Goal: Information Seeking & Learning: Learn about a topic

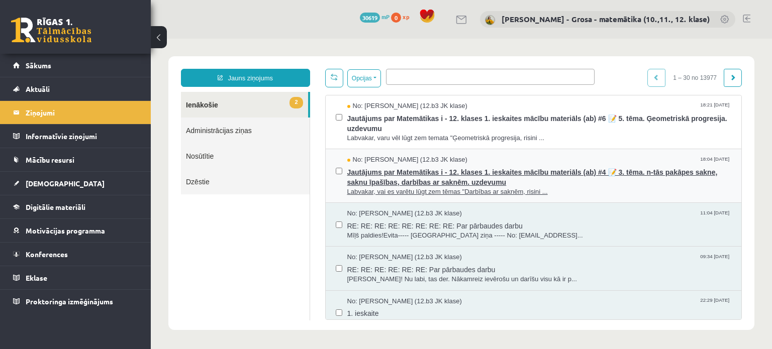
click at [433, 166] on span "Jautājums par Matemātikas i - 12. klases 1. ieskaites mācību materiāls (ab) #4 …" at bounding box center [539, 176] width 385 height 23
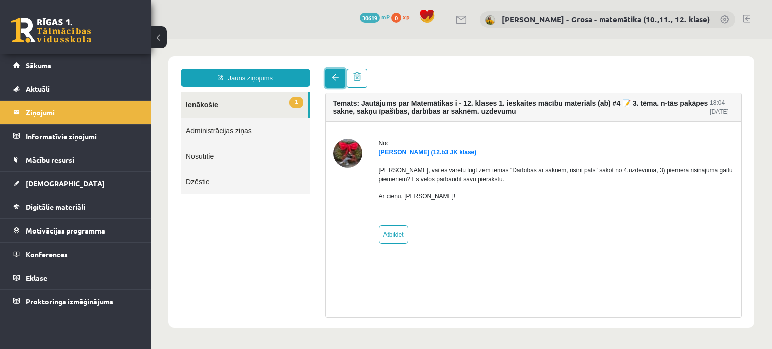
click at [329, 80] on link at bounding box center [335, 78] width 20 height 19
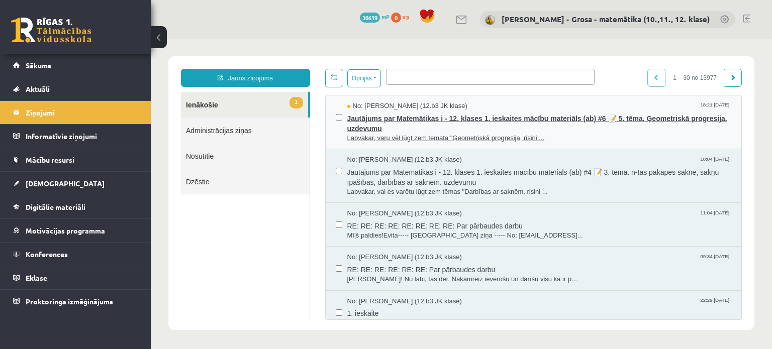
click at [366, 134] on span "Labvakar, varu vēl lūgt zem temata "Ģeometriskā progresija, risini ..." at bounding box center [539, 139] width 385 height 10
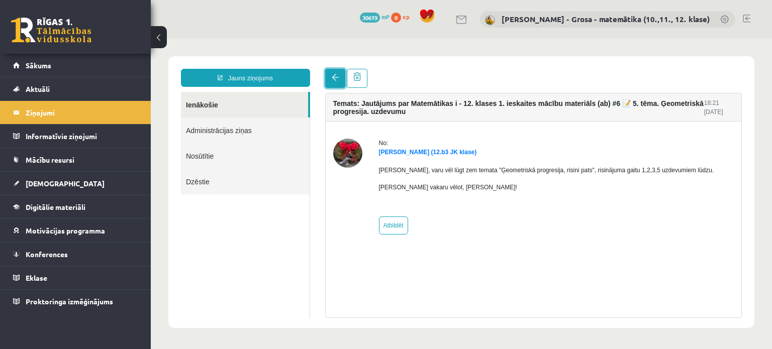
click at [335, 83] on link at bounding box center [335, 78] width 20 height 19
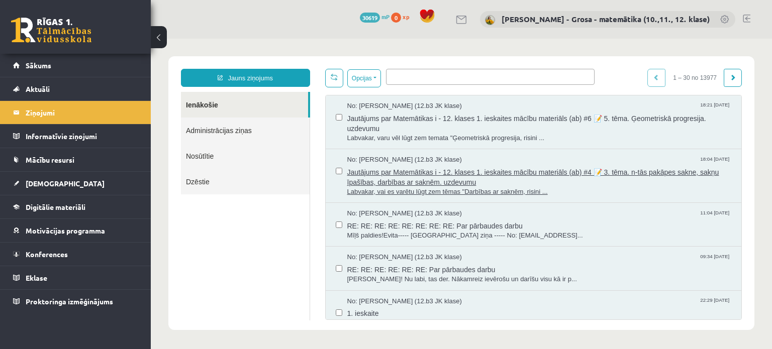
click at [418, 174] on span "Jautājums par Matemātikas i - 12. klases 1. ieskaites mācību materiāls (ab) #4 …" at bounding box center [539, 176] width 385 height 23
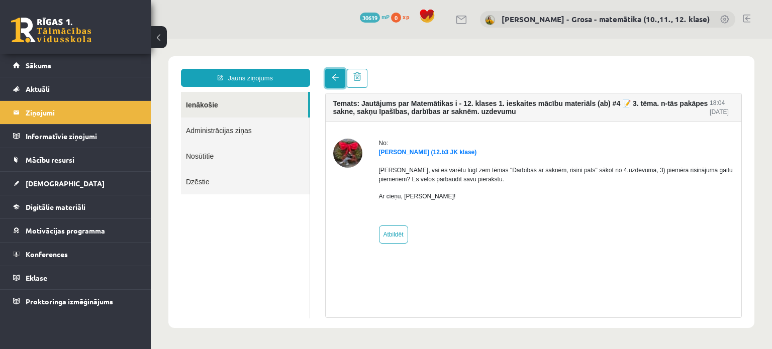
click at [335, 76] on span at bounding box center [335, 77] width 7 height 7
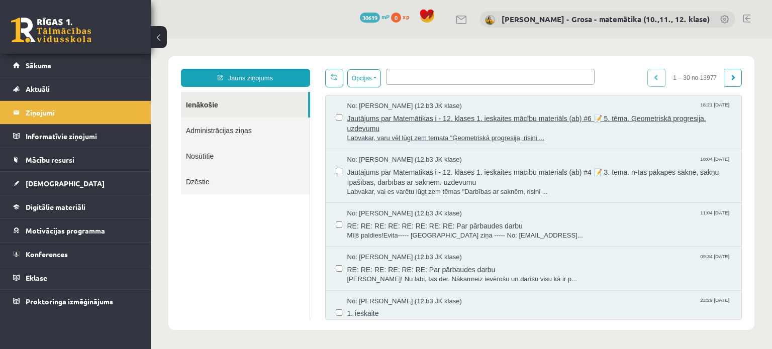
click at [535, 128] on span "Jautājums par Matemātikas i - 12. klases 1. ieskaites mācību materiāls (ab) #6 …" at bounding box center [539, 122] width 385 height 23
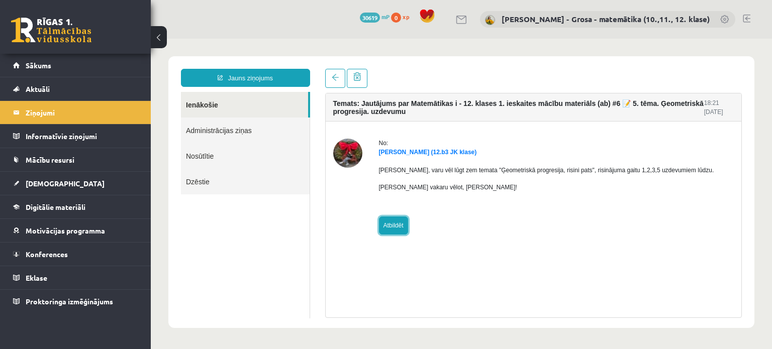
click at [388, 217] on link "Atbildēt" at bounding box center [393, 226] width 29 height 18
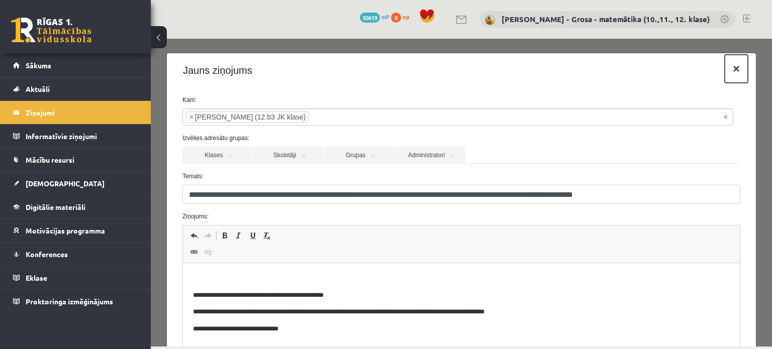
click at [730, 69] on button "×" at bounding box center [736, 69] width 23 height 28
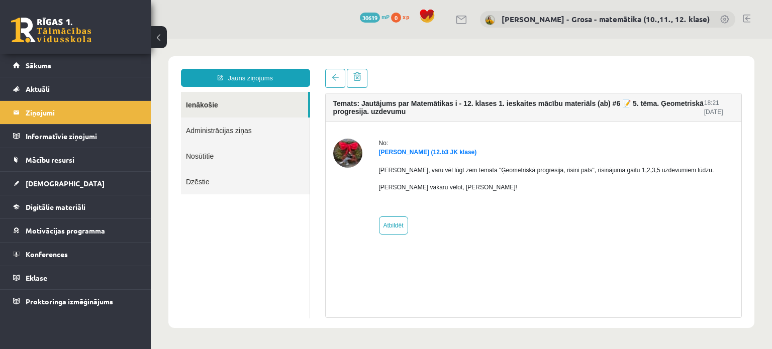
click at [377, 232] on div "No: Tīna Šneidere (12.b3 JK klase) Labvakar, varu vēl lūgt zem temata "Ģeometri…" at bounding box center [533, 187] width 401 height 96
click at [389, 231] on link "Atbildēt" at bounding box center [393, 226] width 29 height 18
type input "**********"
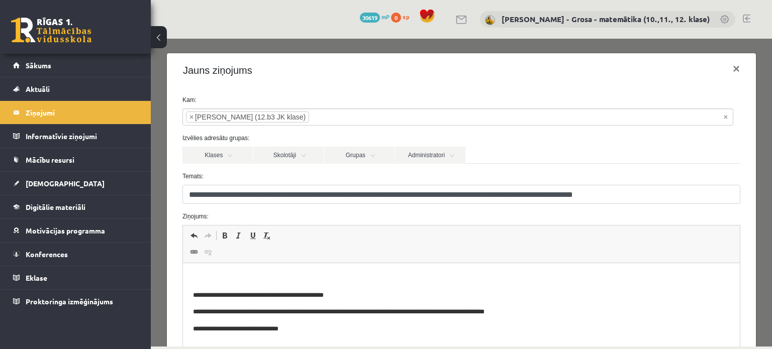
click at [310, 265] on html "**********" at bounding box center [461, 303] width 557 height 81
click at [725, 71] on button "×" at bounding box center [736, 69] width 23 height 28
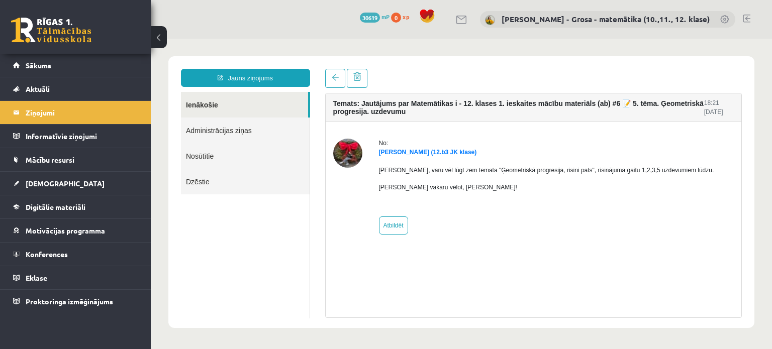
click at [191, 100] on link "Ienākošie" at bounding box center [244, 105] width 127 height 26
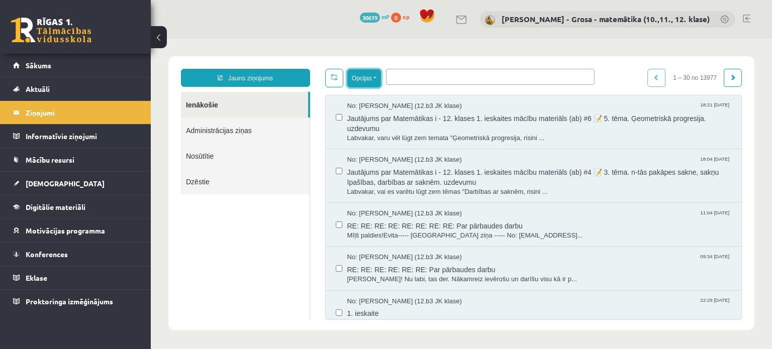
click at [378, 83] on button "Opcijas" at bounding box center [364, 78] width 34 height 18
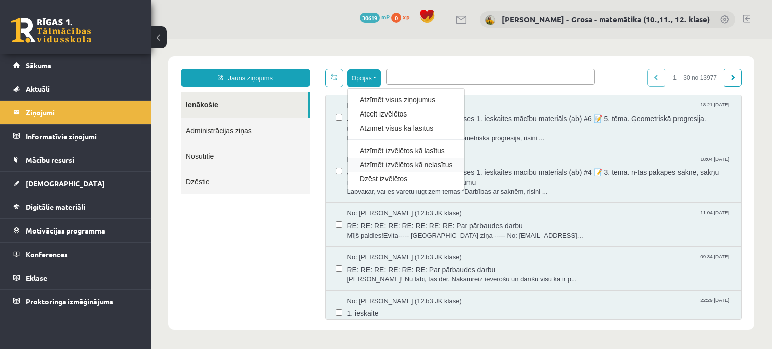
click at [401, 164] on link "Atzīmēt izvēlētos kā nelasītus" at bounding box center [406, 165] width 93 height 10
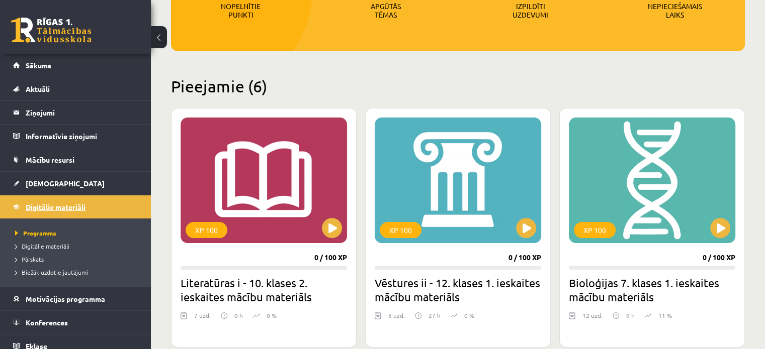
scroll to position [201, 0]
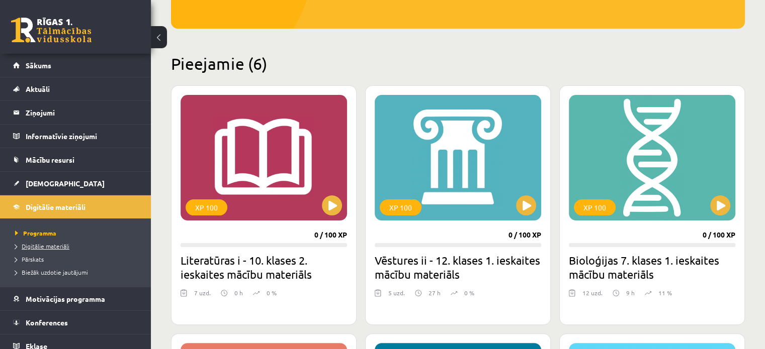
click at [53, 247] on span "Digitālie materiāli" at bounding box center [42, 246] width 54 height 8
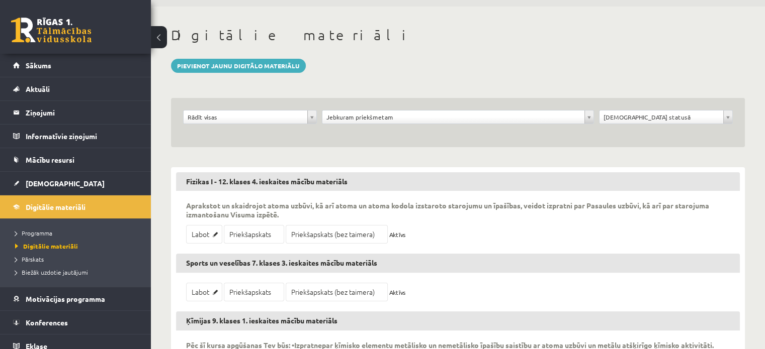
scroll to position [50, 0]
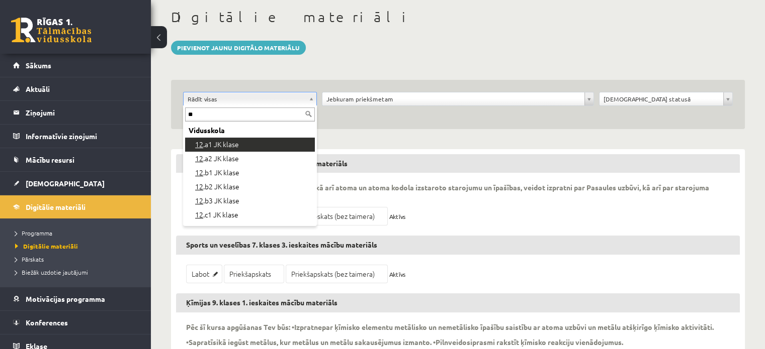
type input "**"
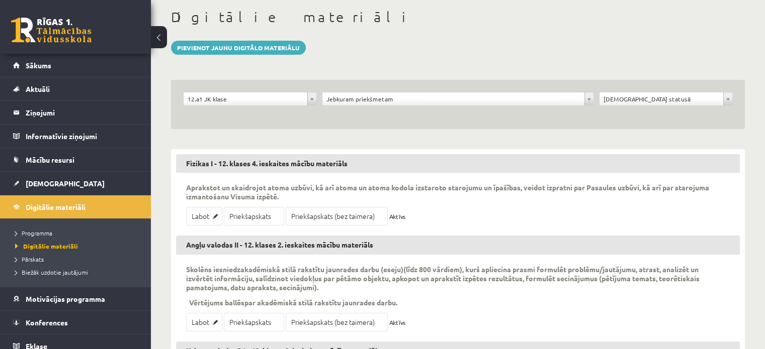
click at [356, 105] on div "Jebkuram priekšmetam" at bounding box center [458, 99] width 273 height 14
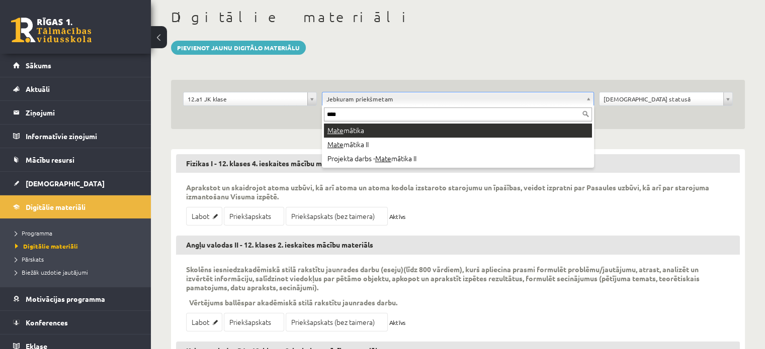
type input "****"
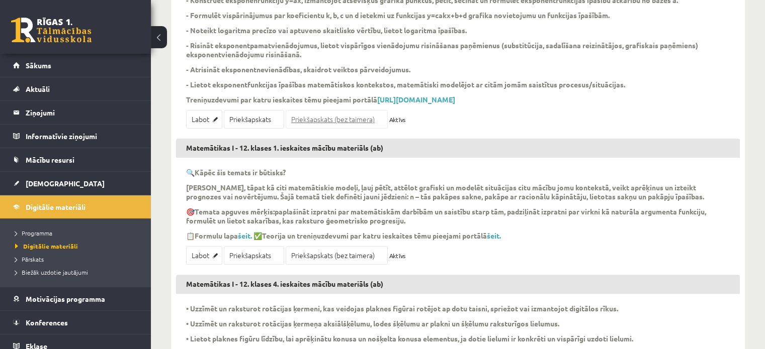
scroll to position [302, 0]
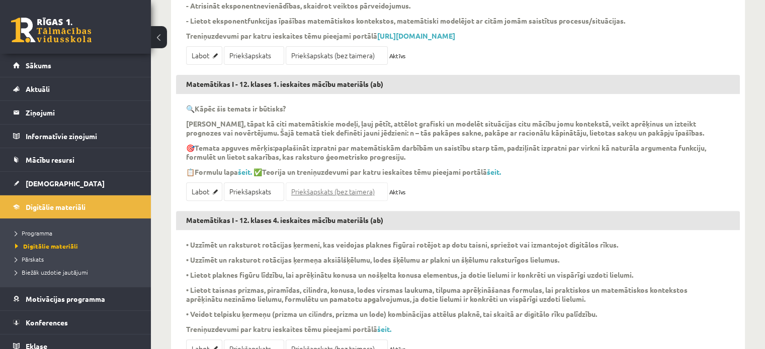
click at [339, 201] on link "Priekšapskats (bez taimera)" at bounding box center [337, 192] width 102 height 19
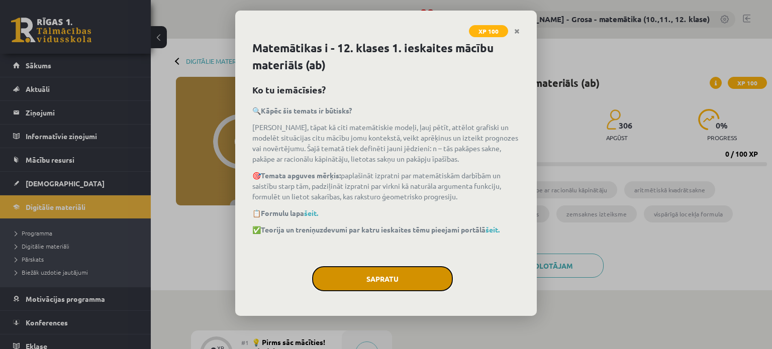
click at [442, 273] on button "Sapratu" at bounding box center [382, 278] width 141 height 25
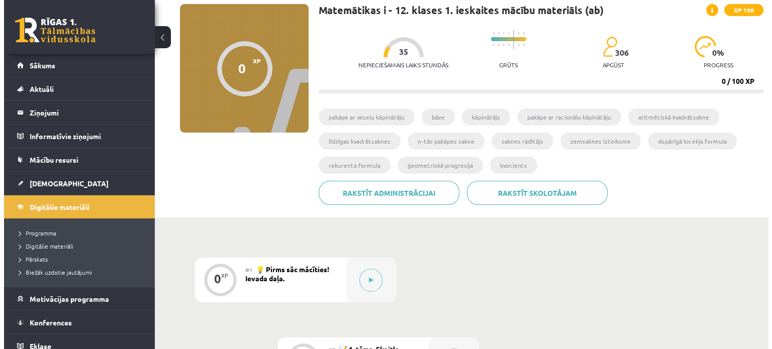
scroll to position [201, 0]
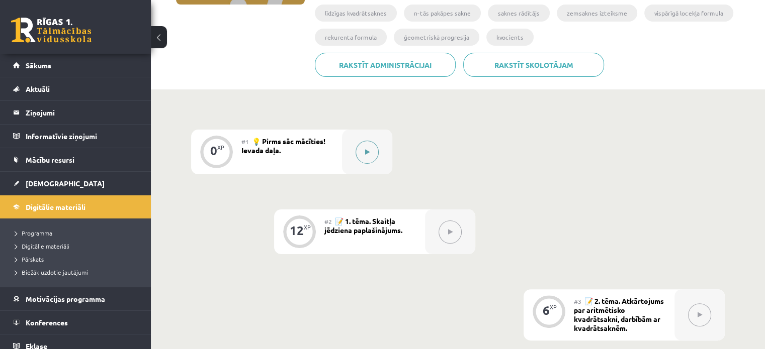
click at [369, 145] on button at bounding box center [366, 152] width 23 height 23
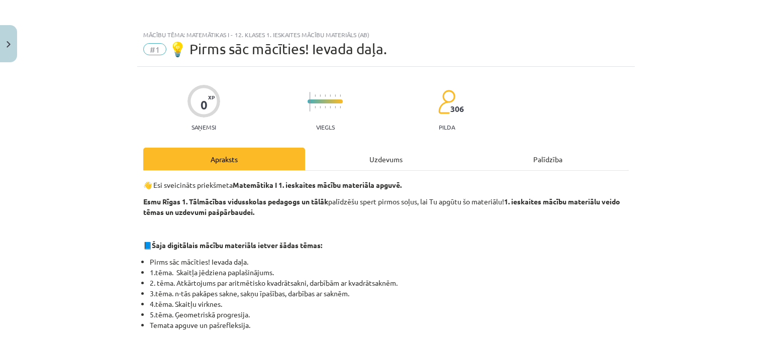
click at [417, 155] on div "Uzdevums" at bounding box center [386, 159] width 162 height 23
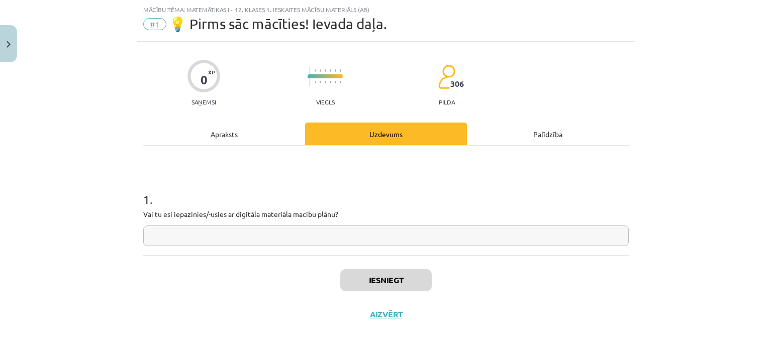
click at [410, 233] on input "text" at bounding box center [386, 236] width 486 height 21
type input "*"
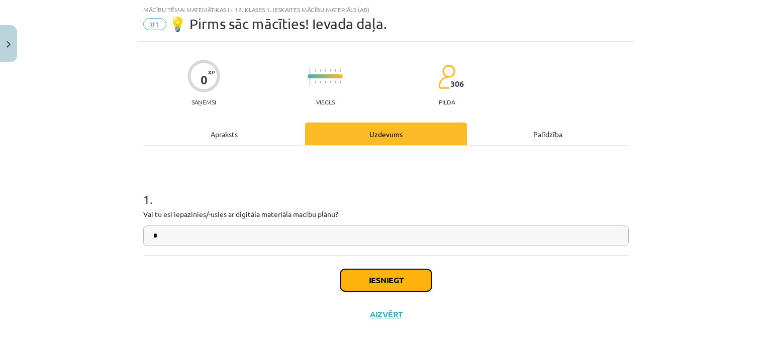
click at [399, 279] on button "Iesniegt" at bounding box center [386, 281] width 92 height 22
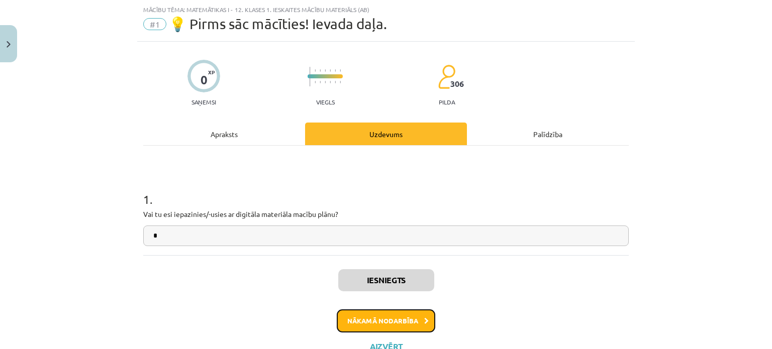
click at [410, 317] on button "Nākamā nodarbība" at bounding box center [386, 321] width 99 height 23
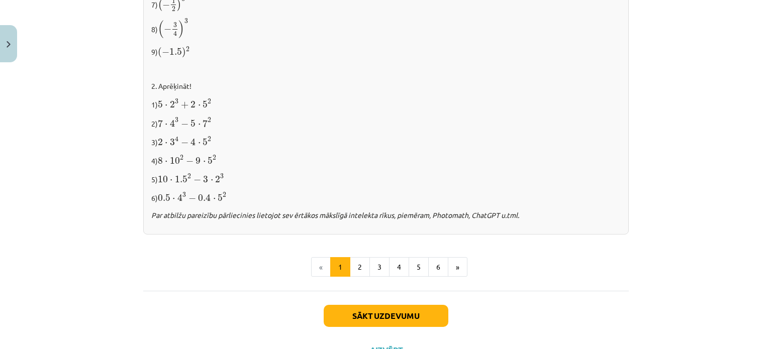
scroll to position [1078, 0]
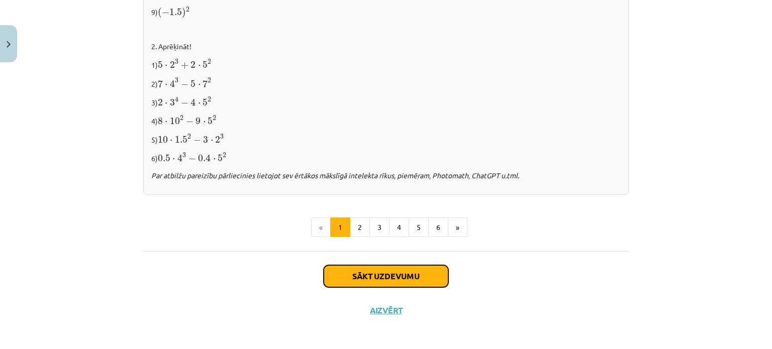
click at [437, 279] on button "Sākt uzdevumu" at bounding box center [386, 276] width 125 height 22
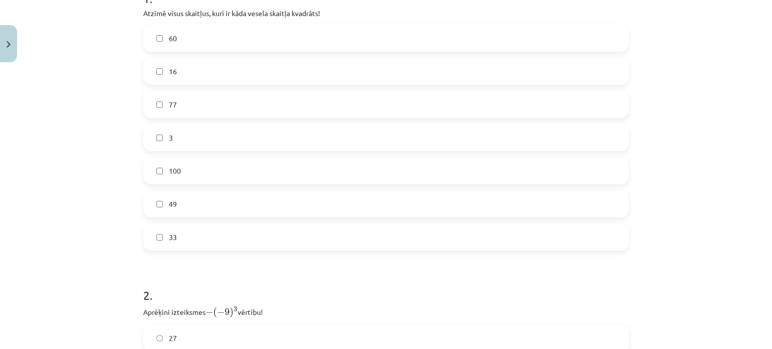
click at [362, 229] on label "33" at bounding box center [386, 237] width 484 height 25
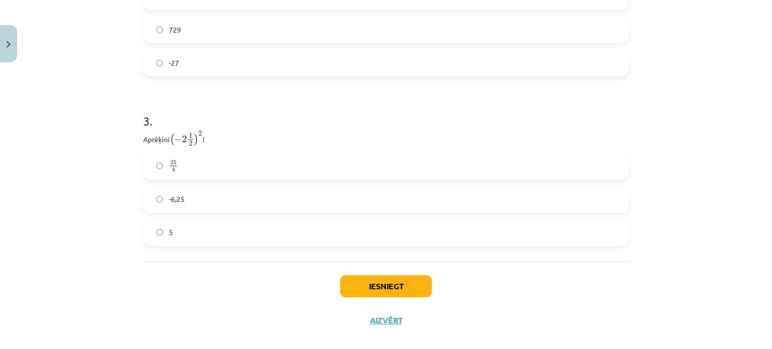
scroll to position [613, 0]
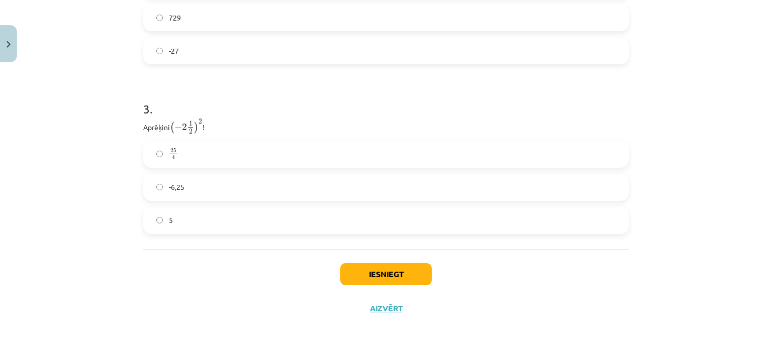
click at [384, 259] on div "Iesniegt Aizvērt" at bounding box center [386, 284] width 486 height 70
click at [385, 269] on button "Iesniegt" at bounding box center [386, 274] width 92 height 22
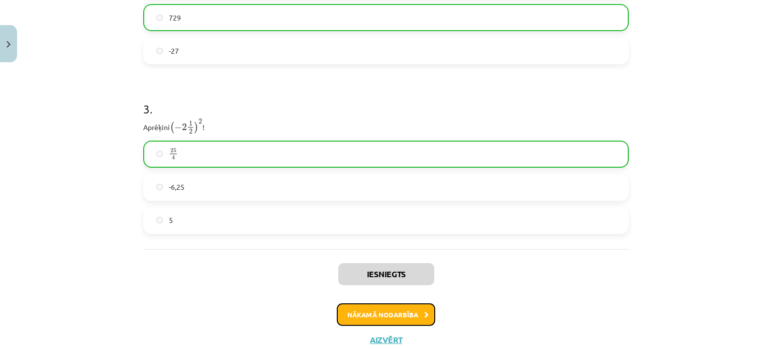
click at [385, 316] on button "Nākamā nodarbība" at bounding box center [386, 315] width 99 height 23
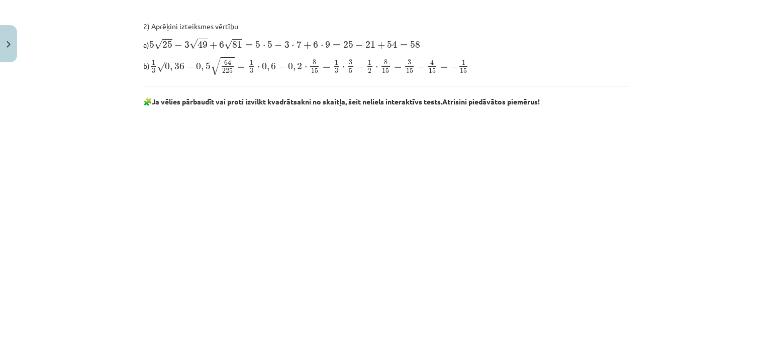
scroll to position [679, 0]
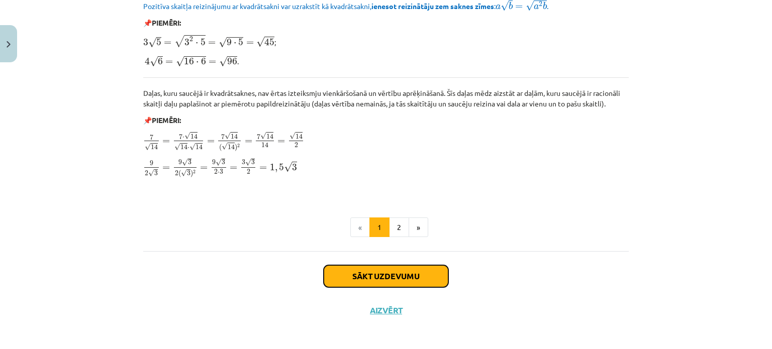
click at [426, 269] on button "Sākt uzdevumu" at bounding box center [386, 276] width 125 height 22
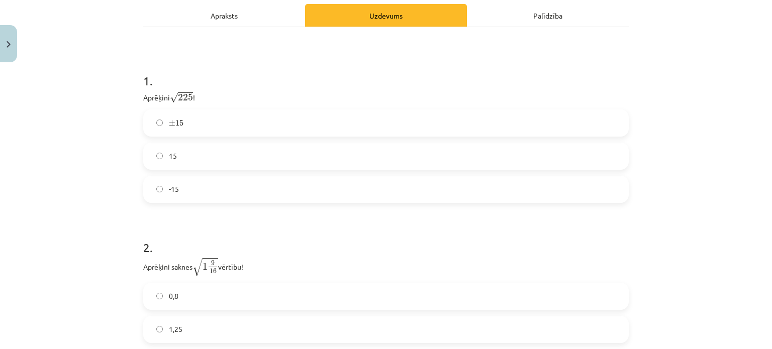
scroll to position [270, 0]
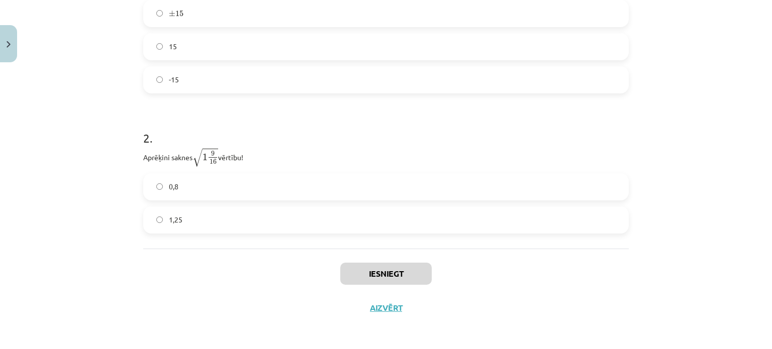
click at [322, 207] on div "1,25" at bounding box center [386, 220] width 486 height 27
click at [375, 256] on div "Iesniegt Aizvērt" at bounding box center [386, 284] width 486 height 70
click at [249, 226] on label "1,25" at bounding box center [386, 220] width 484 height 25
click at [362, 274] on button "Iesniegt" at bounding box center [386, 274] width 92 height 22
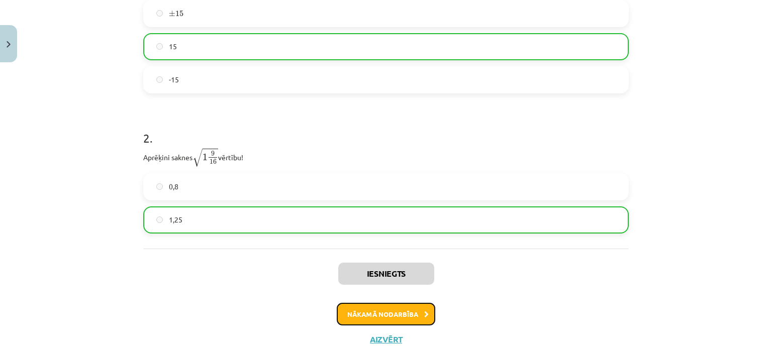
click at [400, 319] on button "Nākamā nodarbība" at bounding box center [386, 314] width 99 height 23
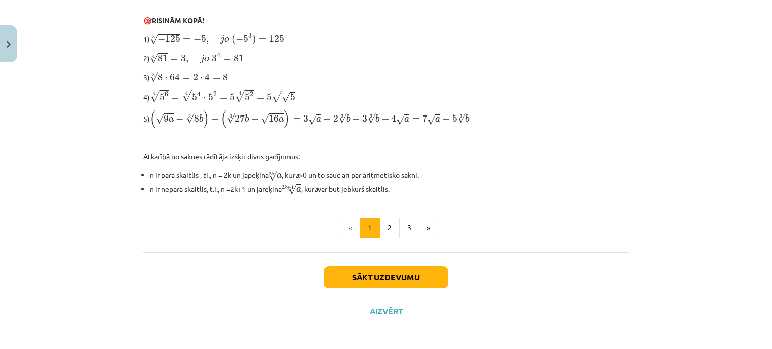
scroll to position [338, 0]
click at [391, 221] on button "2" at bounding box center [390, 228] width 20 height 20
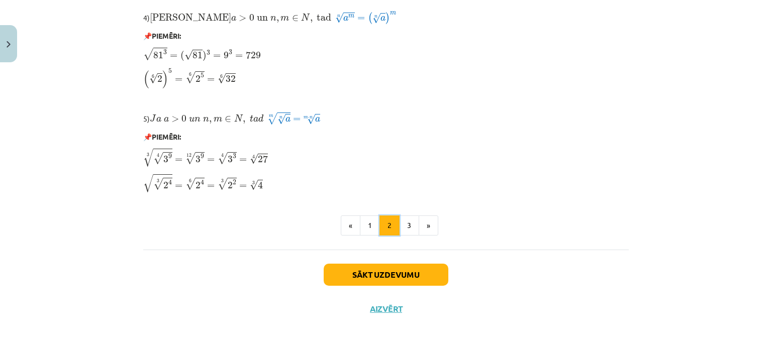
scroll to position [873, 0]
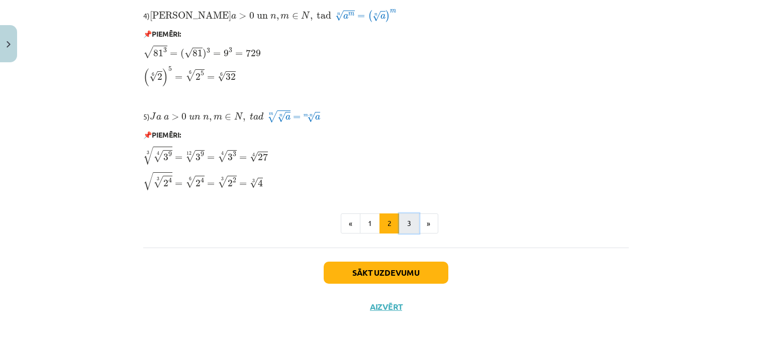
click at [410, 225] on button "3" at bounding box center [409, 224] width 20 height 20
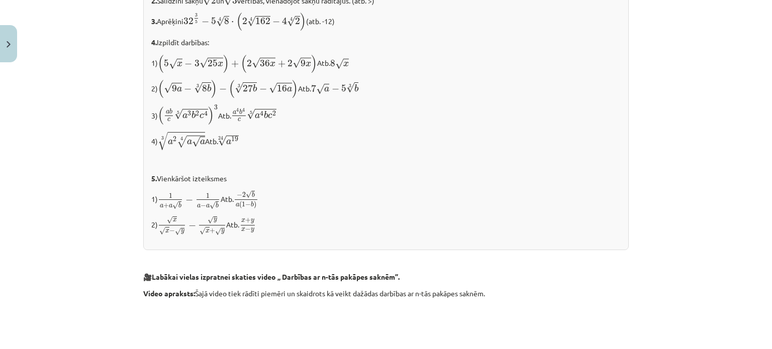
scroll to position [1135, 0]
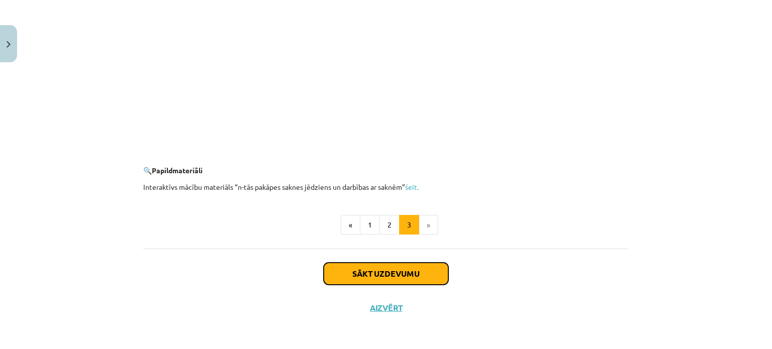
click at [417, 271] on button "Sākt uzdevumu" at bounding box center [386, 274] width 125 height 22
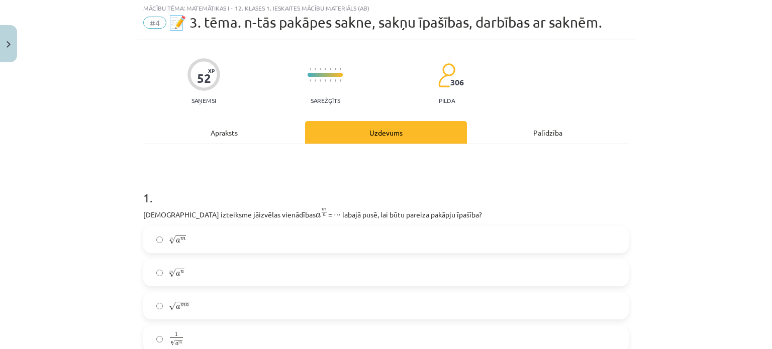
scroll to position [25, 0]
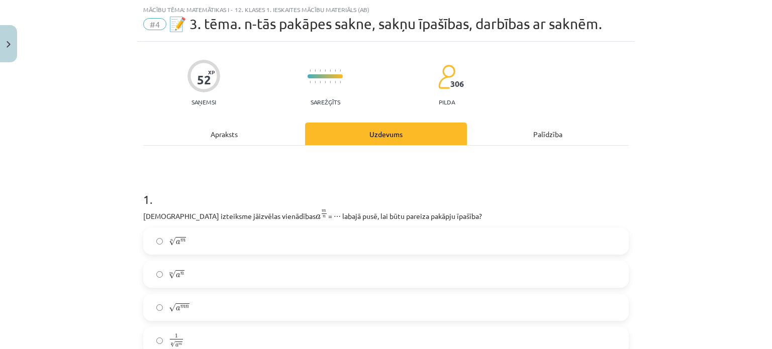
click at [282, 237] on label "n √ a m a m n" at bounding box center [386, 241] width 484 height 25
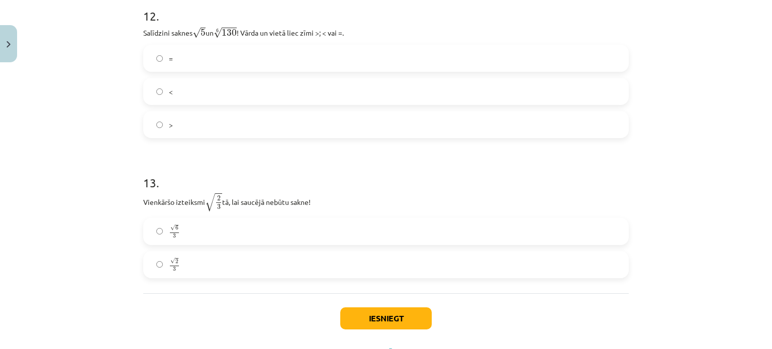
scroll to position [2267, 0]
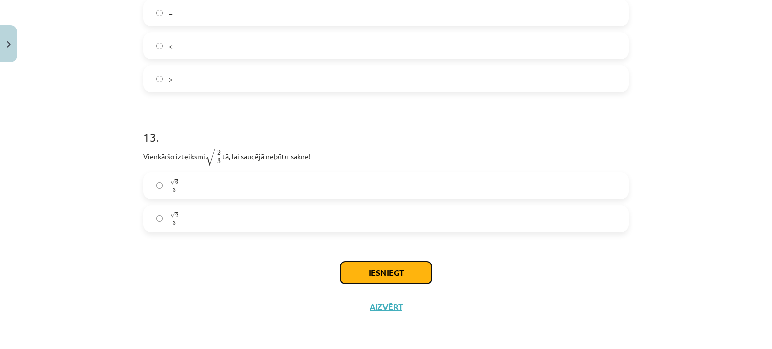
click at [388, 271] on button "Iesniegt" at bounding box center [386, 273] width 92 height 22
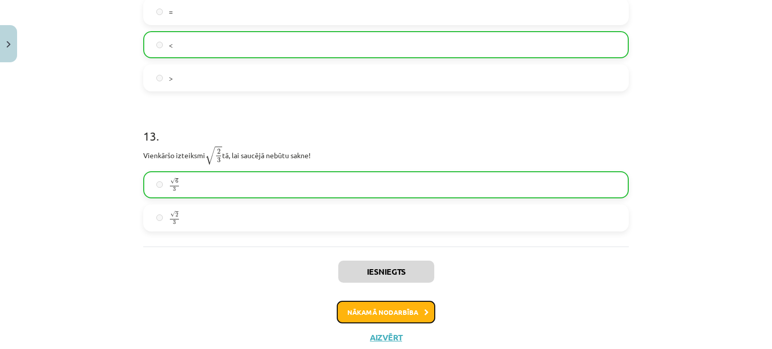
click at [406, 307] on button "Nākamā nodarbība" at bounding box center [386, 312] width 99 height 23
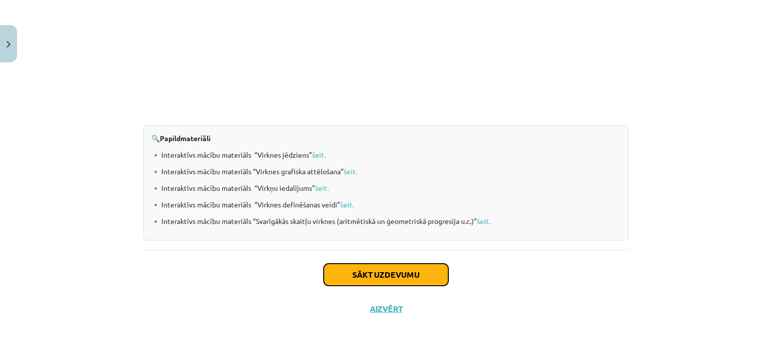
click at [376, 265] on button "Sākt uzdevumu" at bounding box center [386, 275] width 125 height 22
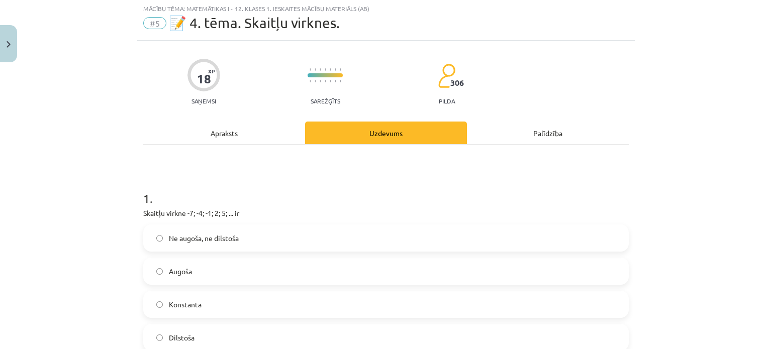
click at [369, 248] on div "Ne augoša, ne dilstoša Augoša Konstanta Dilstoša" at bounding box center [386, 288] width 486 height 127
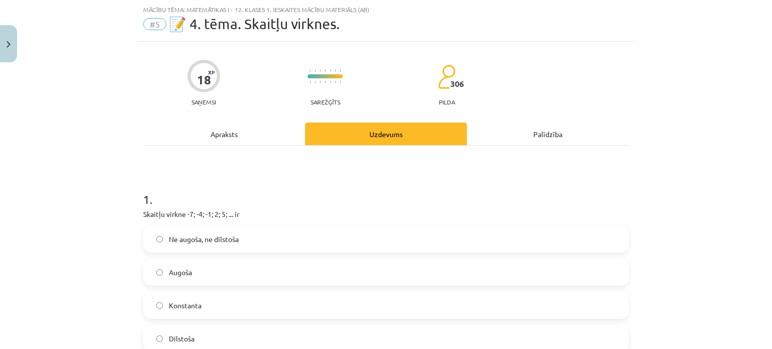
click at [369, 248] on label "Ne augoša, ne dilstoša" at bounding box center [386, 239] width 484 height 25
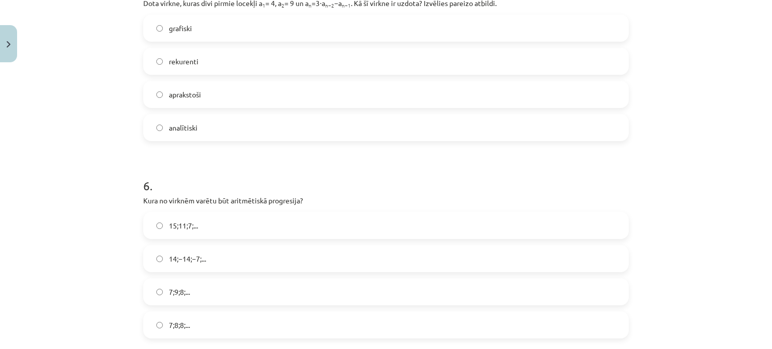
scroll to position [1136, 0]
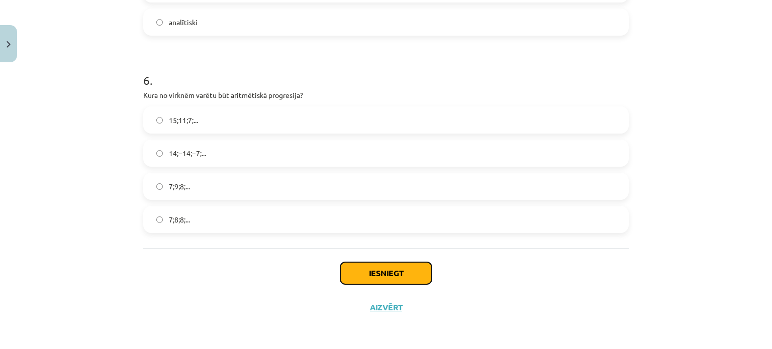
click at [398, 269] on button "Iesniegt" at bounding box center [386, 273] width 92 height 22
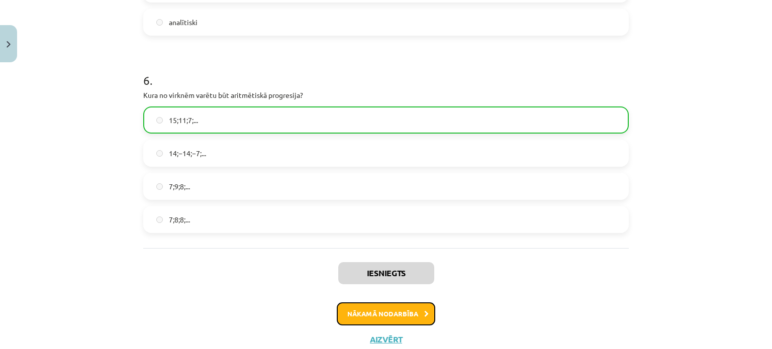
click at [389, 324] on button "Nākamā nodarbība" at bounding box center [386, 314] width 99 height 23
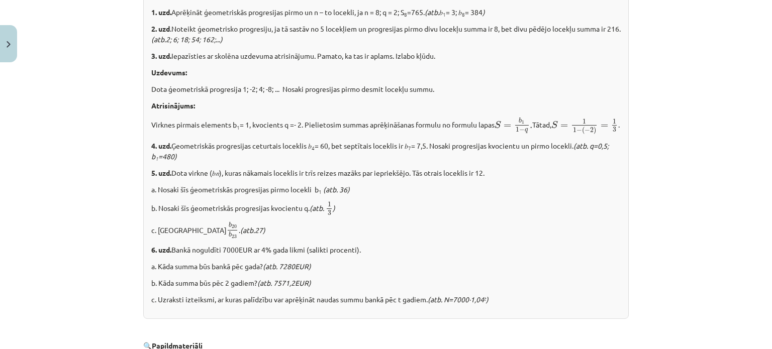
scroll to position [1081, 0]
